Goal: Task Accomplishment & Management: Manage account settings

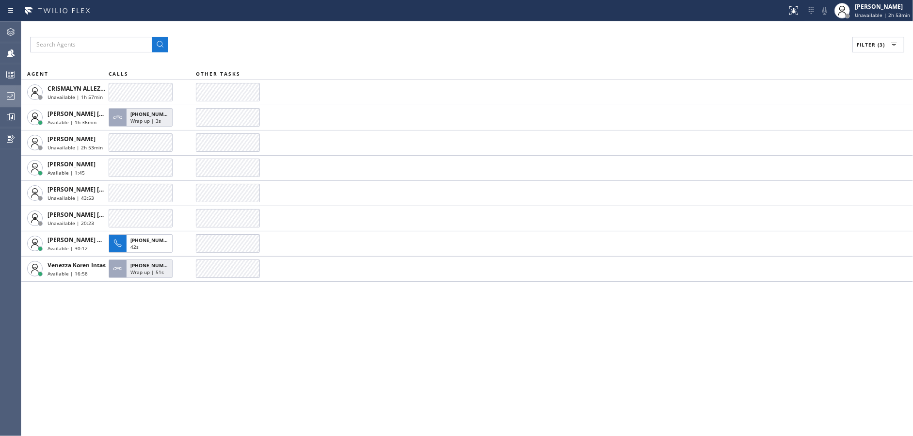
click at [10, 90] on icon at bounding box center [11, 96] width 12 height 12
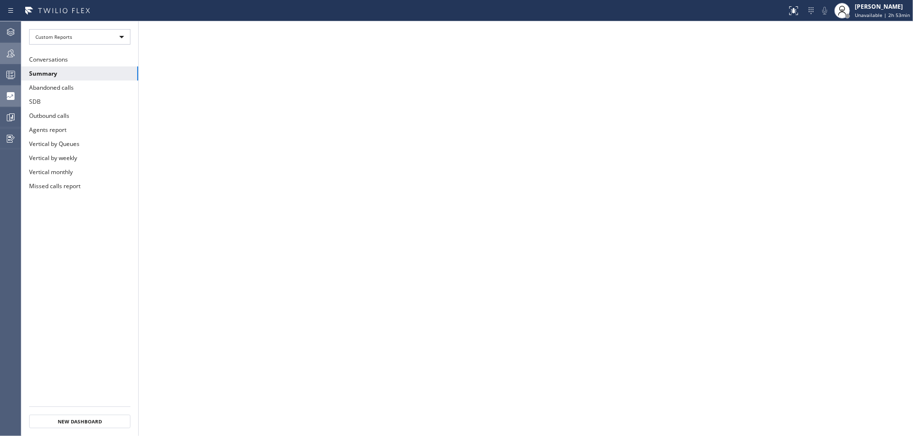
click at [0, 51] on div at bounding box center [10, 54] width 21 height 12
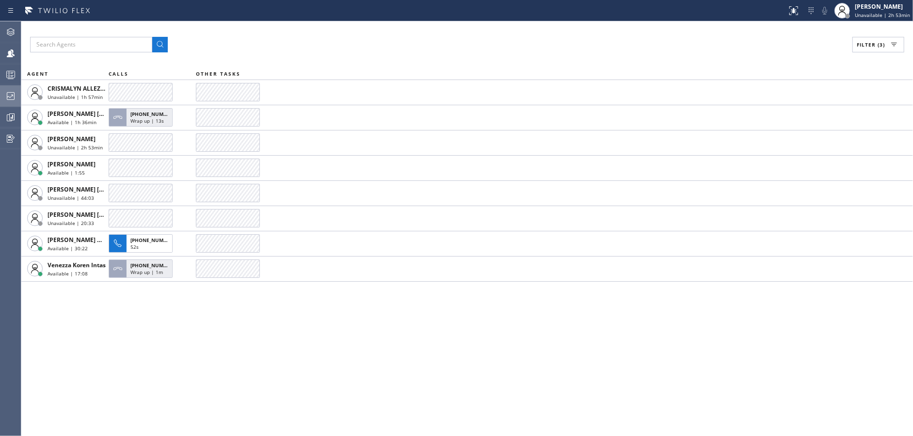
drag, startPoint x: 5, startPoint y: 98, endPoint x: 11, endPoint y: 100, distance: 6.1
click at [11, 100] on icon at bounding box center [11, 96] width 12 height 12
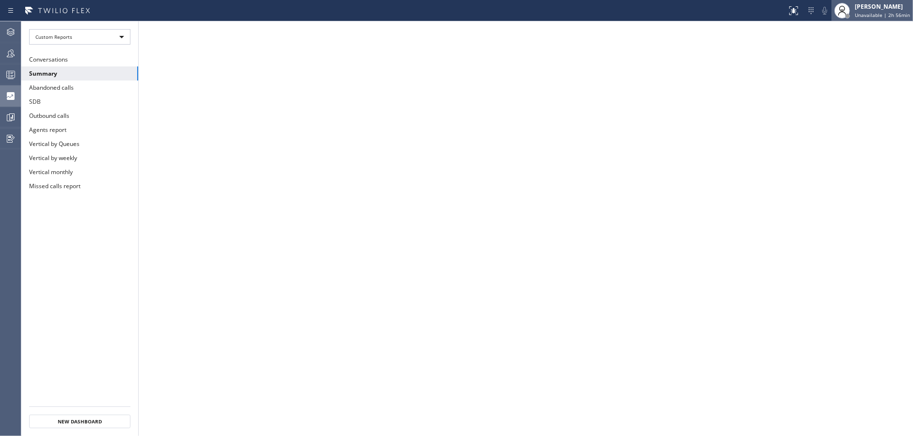
click at [867, 11] on div "[PERSON_NAME] Unavailable | 2h 56min" at bounding box center [883, 10] width 60 height 17
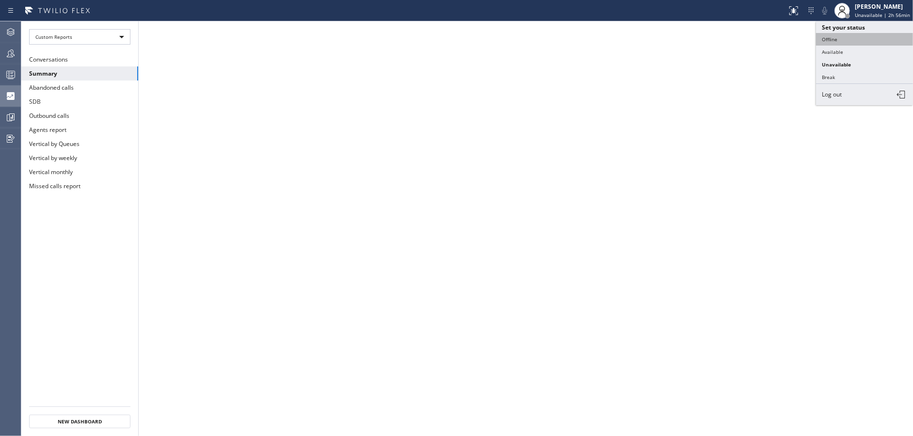
click at [866, 37] on button "Offline" at bounding box center [864, 39] width 97 height 13
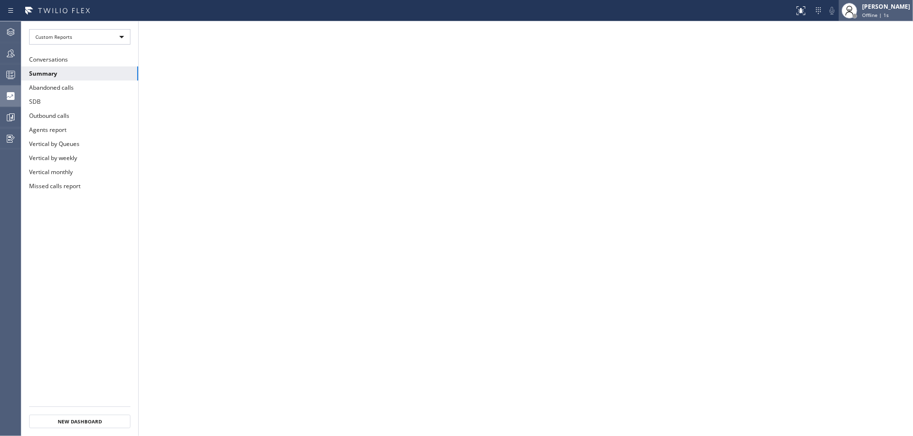
click at [883, 12] on span "Offline | 1s" at bounding box center [875, 15] width 27 height 7
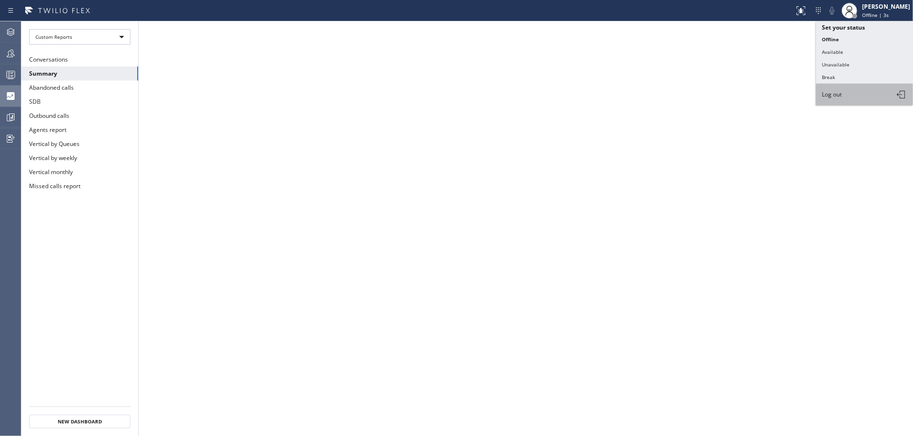
click at [860, 91] on button "Log out" at bounding box center [864, 94] width 97 height 21
